Goal: Check status: Check status

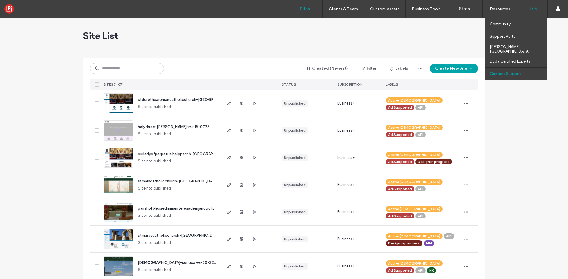
click at [514, 72] on label "Contact Support" at bounding box center [505, 74] width 31 height 4
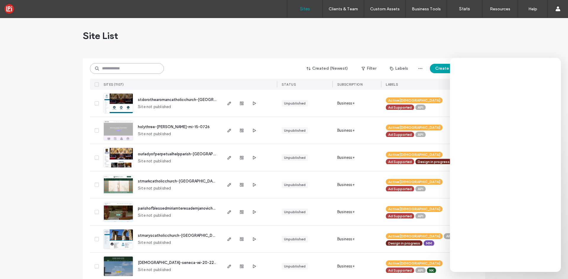
click at [128, 68] on input at bounding box center [127, 68] width 74 height 11
drag, startPoint x: 124, startPoint y: 64, endPoint x: 501, endPoint y: 120, distance: 380.8
click at [124, 64] on input at bounding box center [127, 68] width 74 height 11
click at [122, 69] on input at bounding box center [127, 68] width 74 height 11
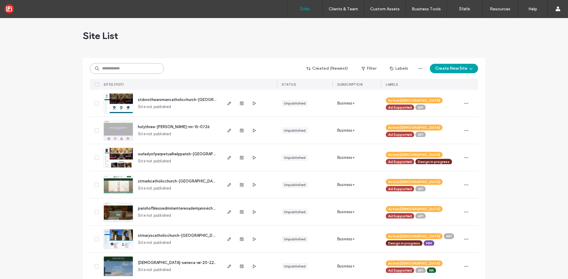
click at [128, 68] on input at bounding box center [127, 68] width 74 height 11
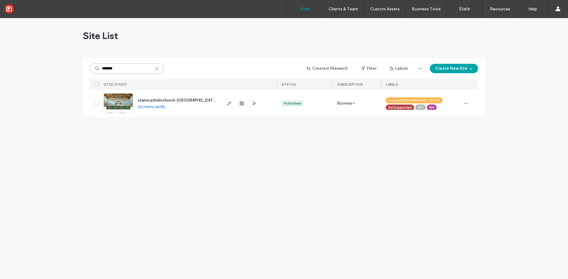
type input "*******"
click at [241, 102] on icon "button" at bounding box center [241, 103] width 5 height 5
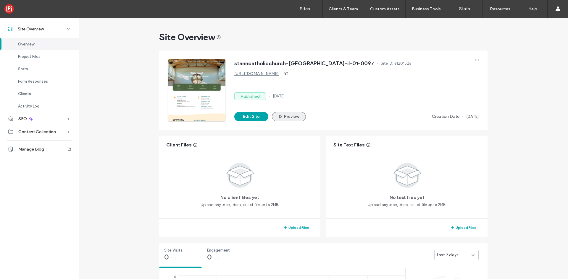
click at [284, 116] on button "Preview" at bounding box center [289, 116] width 34 height 9
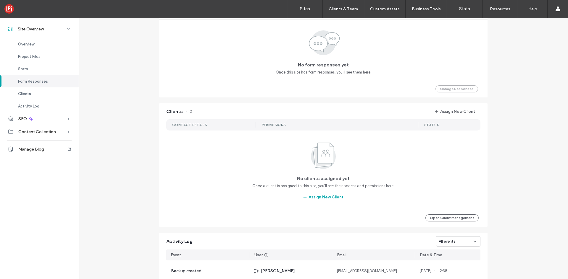
scroll to position [414, 0]
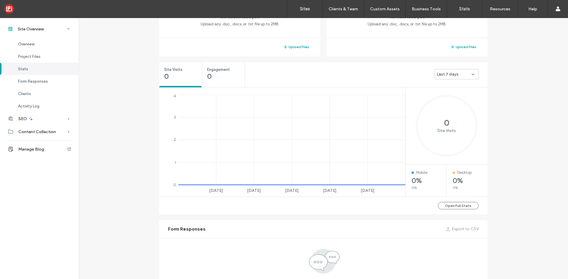
scroll to position [177, 0]
